Goal: Task Accomplishment & Management: Use online tool/utility

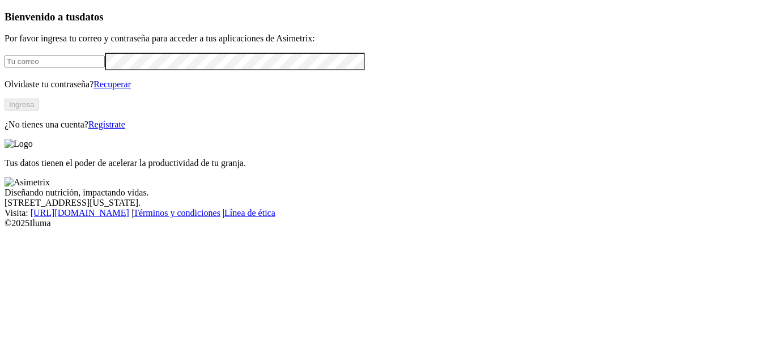
type input "[PERSON_NAME][EMAIL_ADDRESS][PERSON_NAME][DOMAIN_NAME]"
click at [39, 111] on button "Ingresa" at bounding box center [22, 105] width 34 height 12
